Goal: Information Seeking & Learning: Learn about a topic

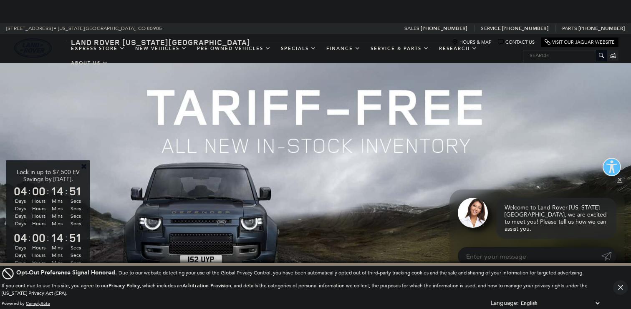
click at [84, 166] on link "Close" at bounding box center [84, 167] width 8 height 8
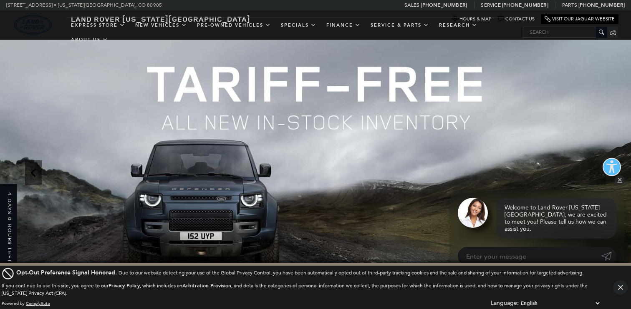
click at [33, 174] on icon "Previous" at bounding box center [33, 173] width 17 height 17
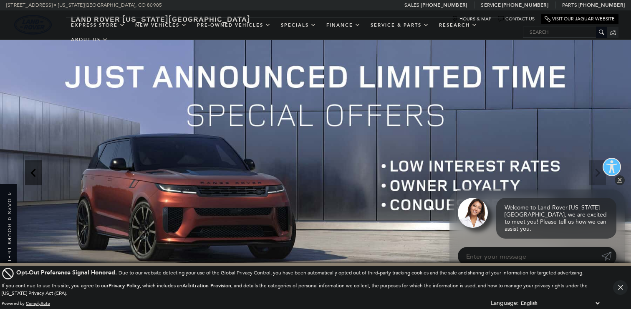
click at [33, 174] on icon "Previous" at bounding box center [33, 173] width 17 height 17
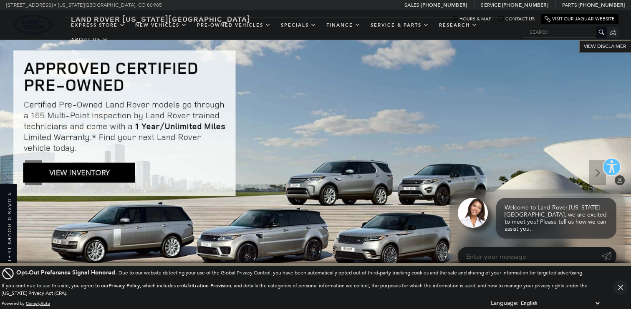
click at [33, 174] on icon "Previous" at bounding box center [33, 173] width 17 height 17
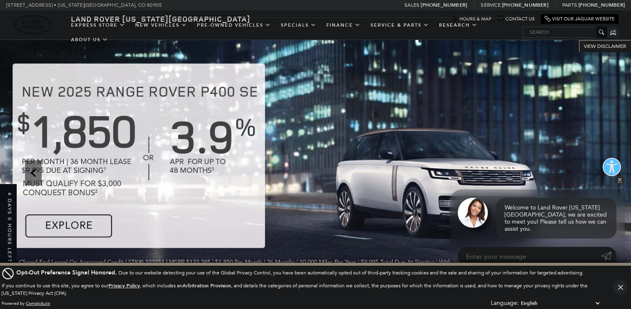
click at [33, 174] on icon "Previous" at bounding box center [33, 173] width 17 height 17
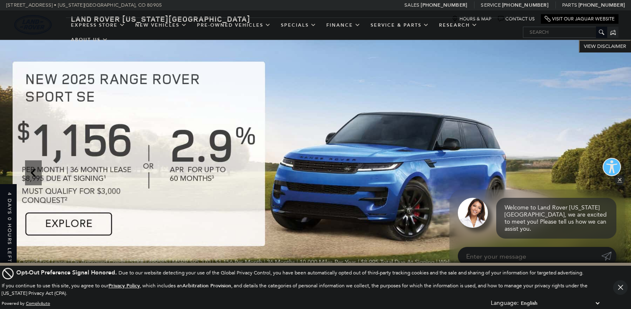
click at [35, 174] on icon "Previous" at bounding box center [33, 173] width 17 height 17
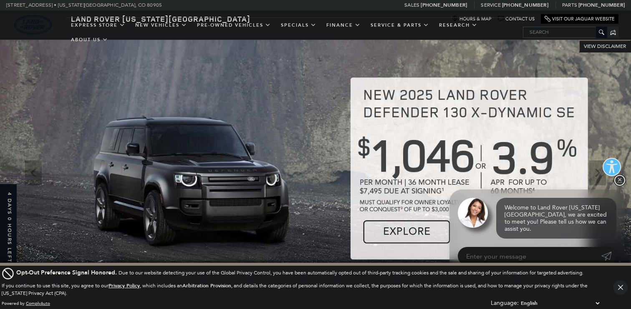
click at [618, 186] on link "✕" at bounding box center [619, 181] width 10 height 10
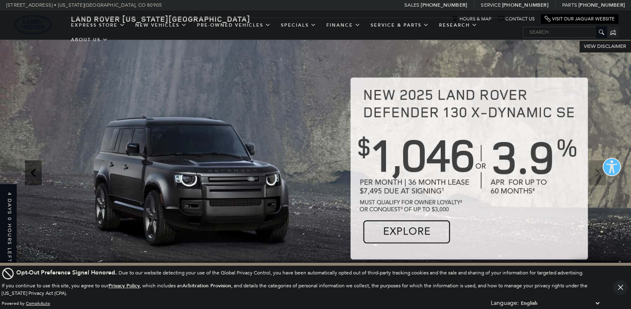
click at [36, 175] on icon "Previous" at bounding box center [33, 173] width 17 height 17
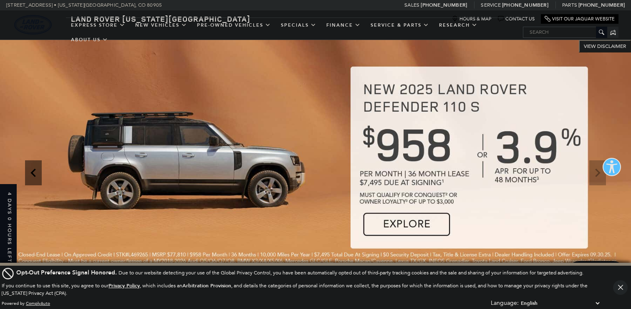
click at [36, 175] on icon "Previous" at bounding box center [33, 173] width 17 height 17
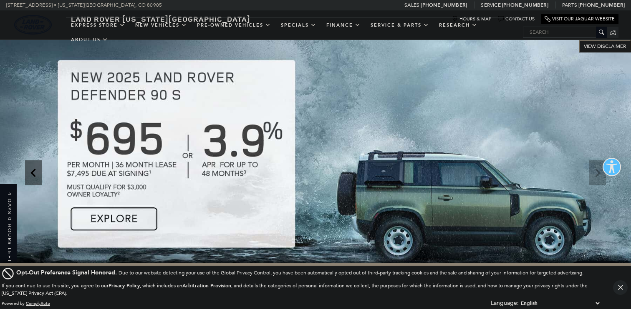
click at [36, 175] on icon "Previous" at bounding box center [33, 173] width 17 height 17
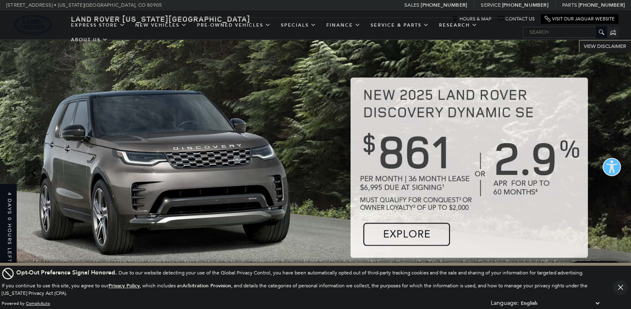
click at [36, 175] on icon "Previous" at bounding box center [33, 173] width 17 height 17
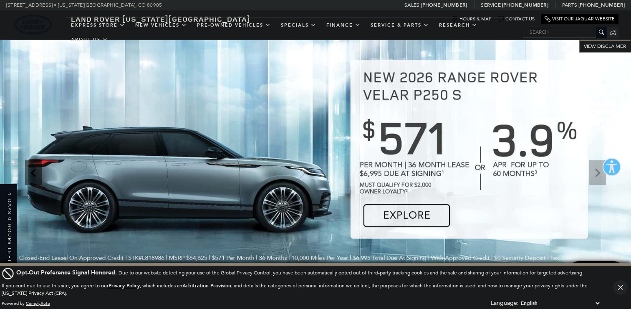
click at [36, 175] on icon "Previous" at bounding box center [33, 173] width 17 height 17
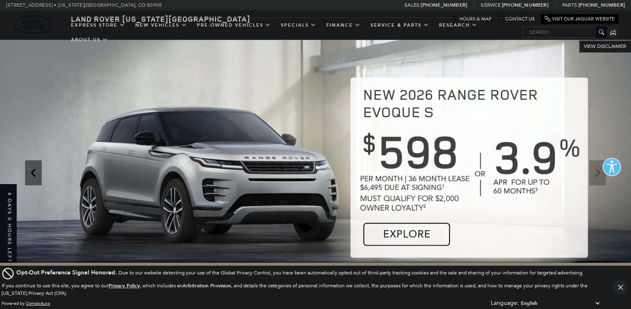
click at [36, 175] on icon "Previous" at bounding box center [33, 173] width 17 height 17
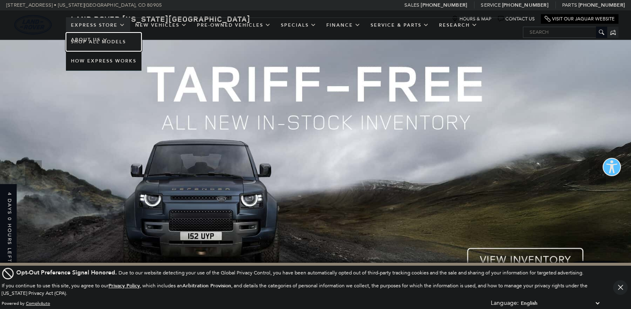
click at [123, 40] on link "Shop All Models" at bounding box center [103, 42] width 75 height 19
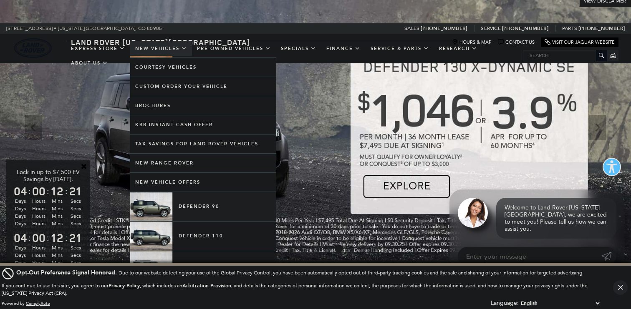
scroll to position [81, 0]
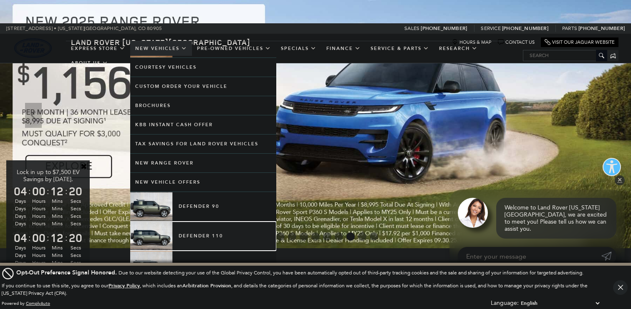
click at [194, 236] on link "Defender 110" at bounding box center [203, 236] width 146 height 29
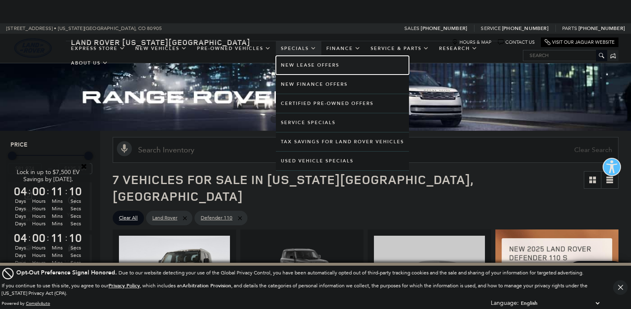
click at [299, 70] on link "New Lease Offers" at bounding box center [342, 65] width 133 height 19
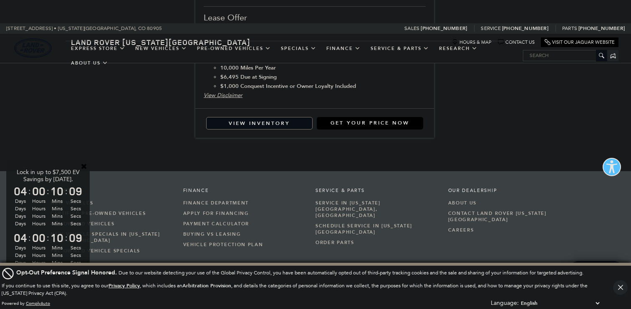
scroll to position [1839, 0]
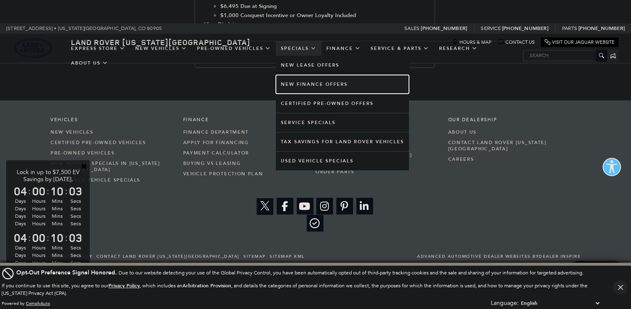
click at [319, 85] on link "New Finance Offers" at bounding box center [342, 84] width 133 height 19
